Goal: Information Seeking & Learning: Learn about a topic

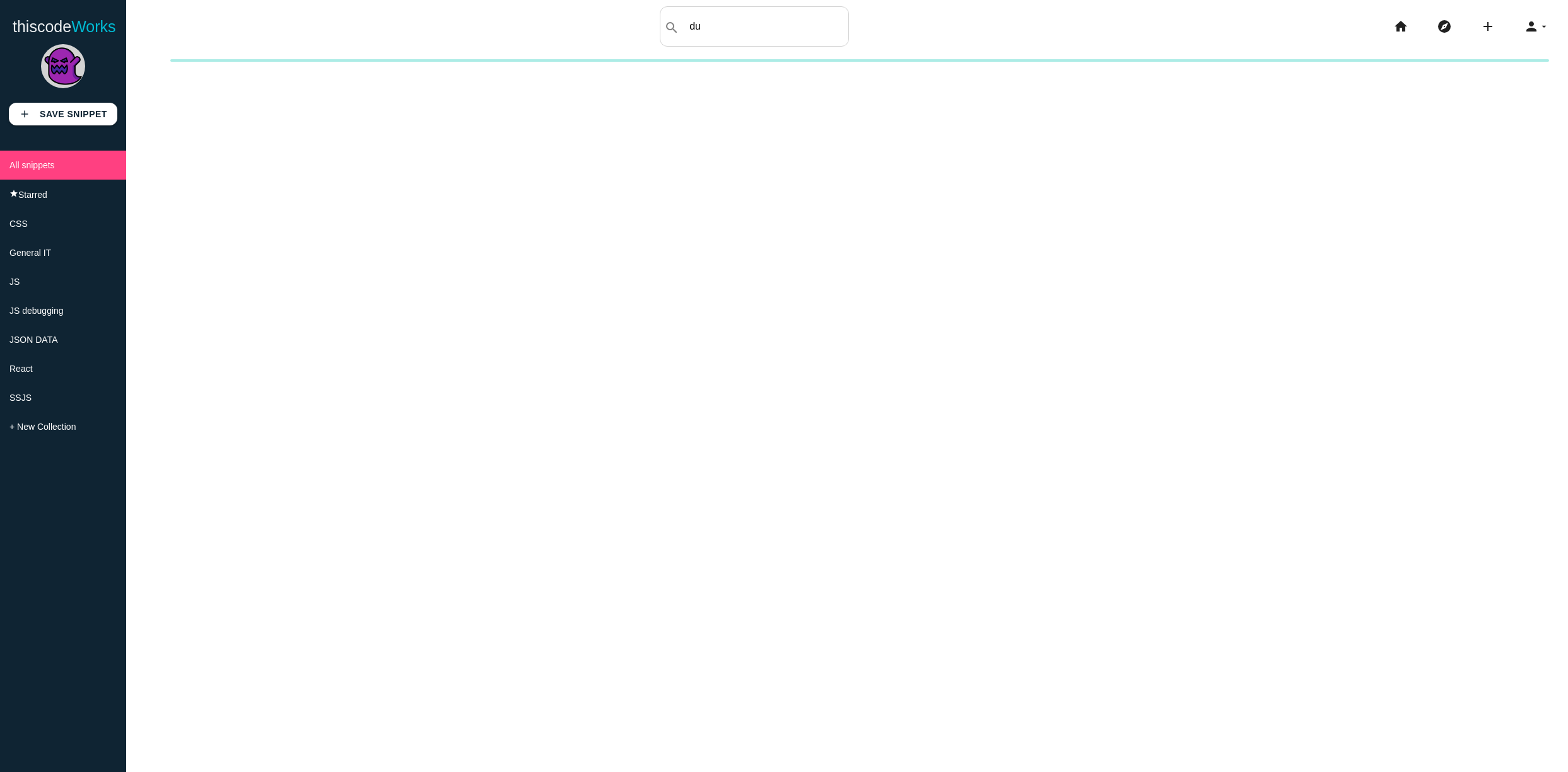
type input "d"
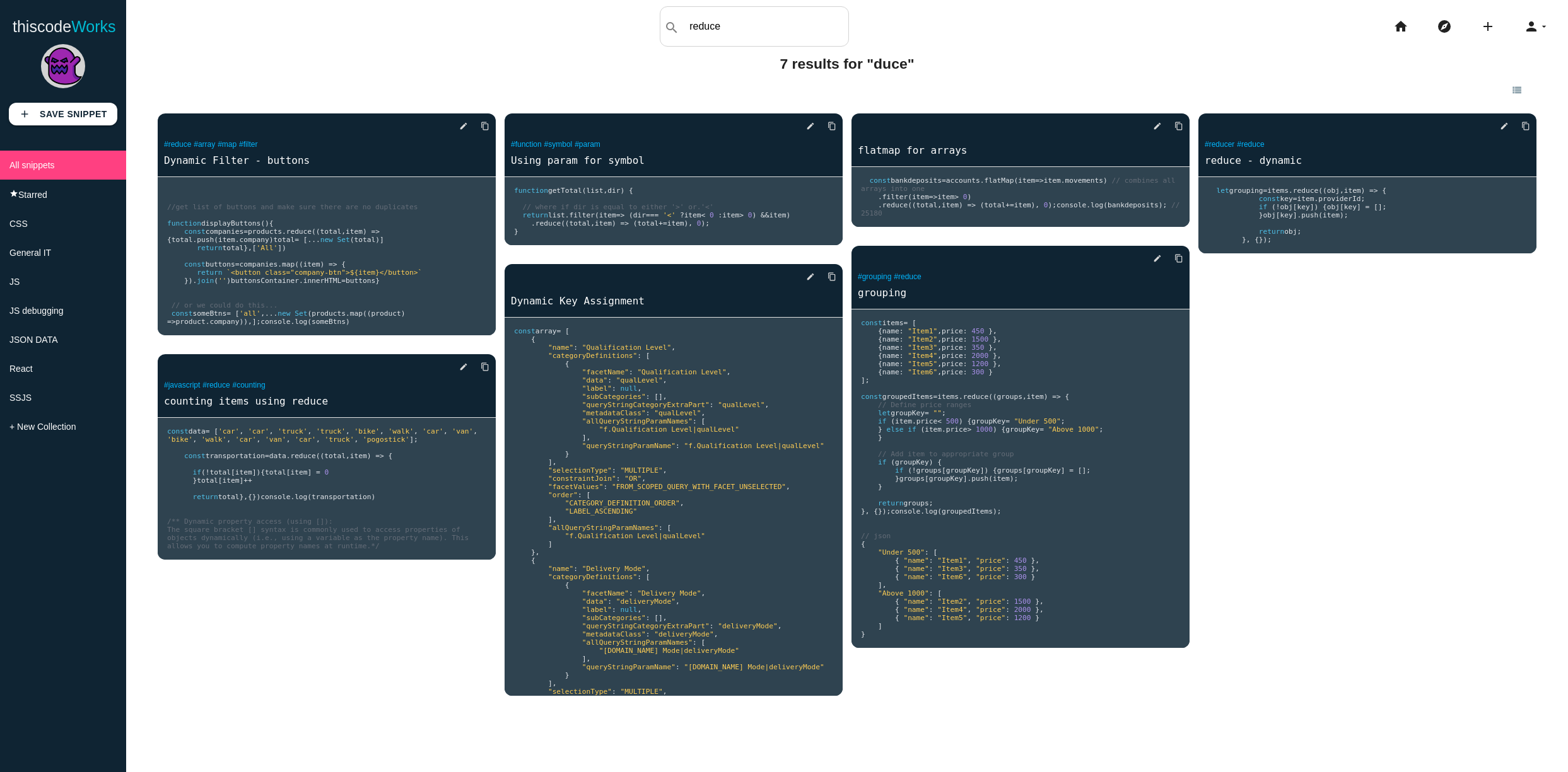
type input "reduce"
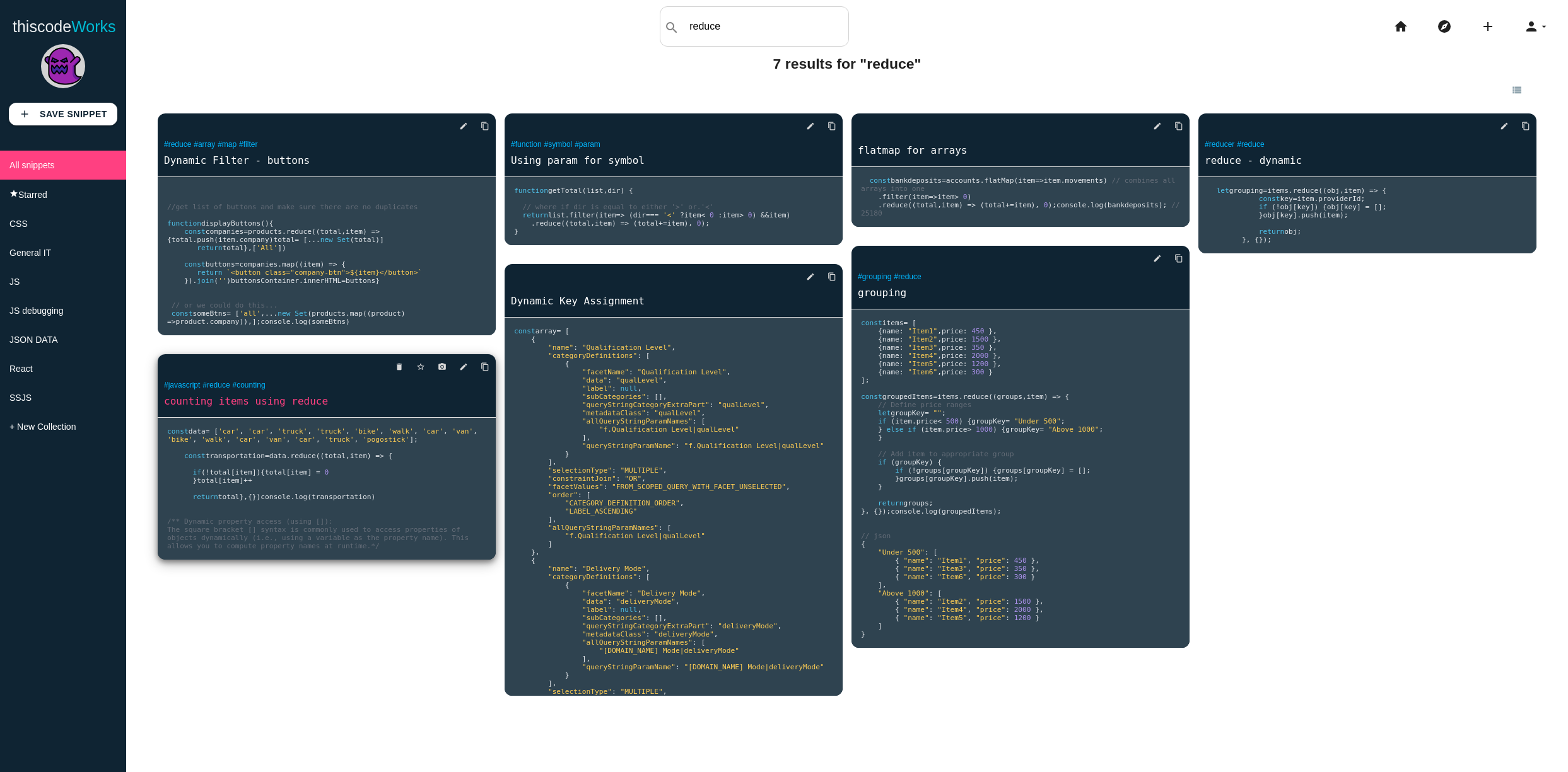
click at [211, 476] on span "total" at bounding box center [220, 473] width 21 height 9
click at [214, 476] on span "total" at bounding box center [220, 473] width 21 height 9
click at [279, 408] on link "counting items using reduce" at bounding box center [326, 401] width 338 height 14
